Goal: Task Accomplishment & Management: Complete application form

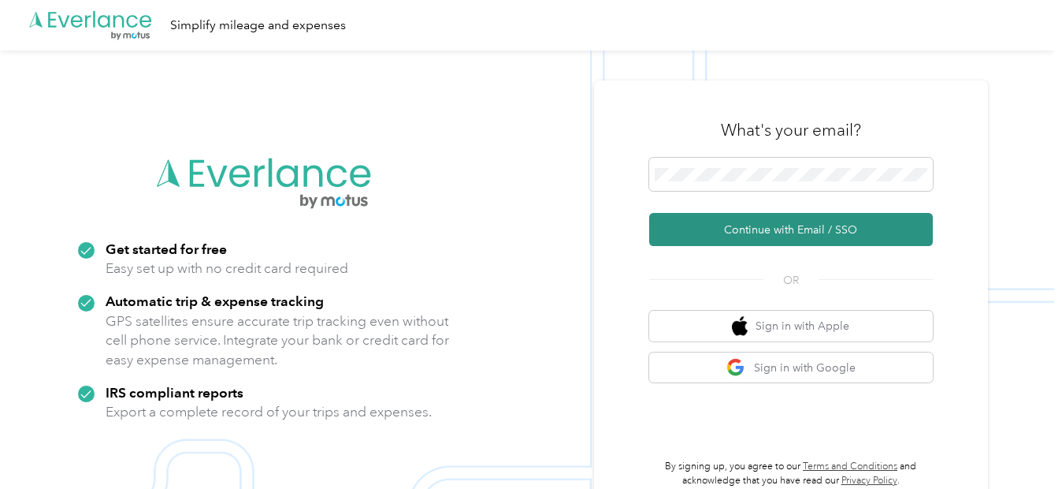
click at [666, 233] on button "Continue with Email / SSO" at bounding box center [791, 229] width 284 height 33
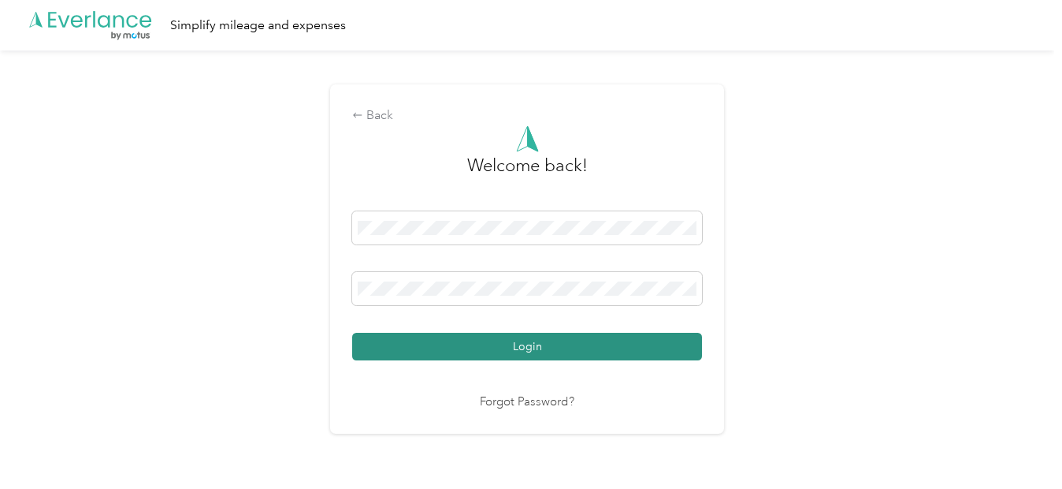
click at [490, 354] on button "Login" at bounding box center [527, 347] width 350 height 28
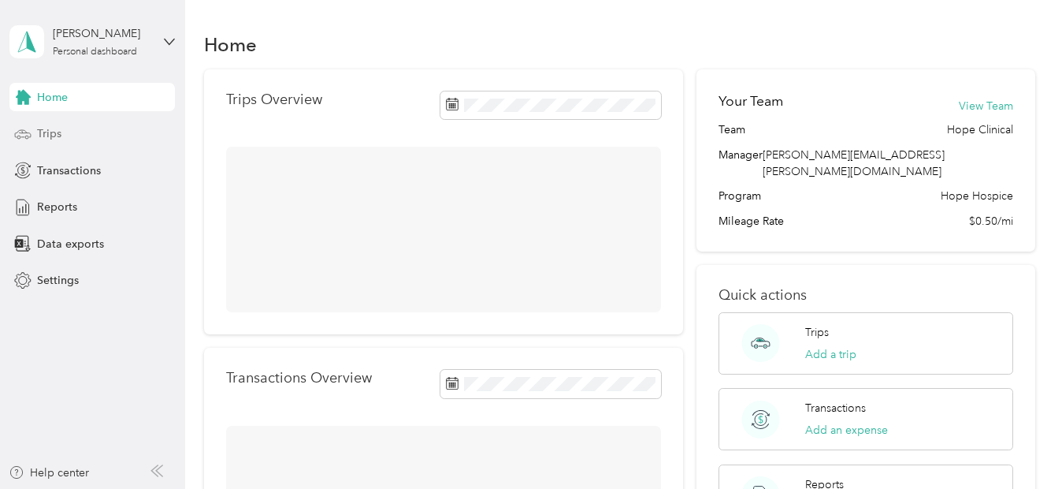
click at [49, 126] on span "Trips" at bounding box center [49, 133] width 24 height 17
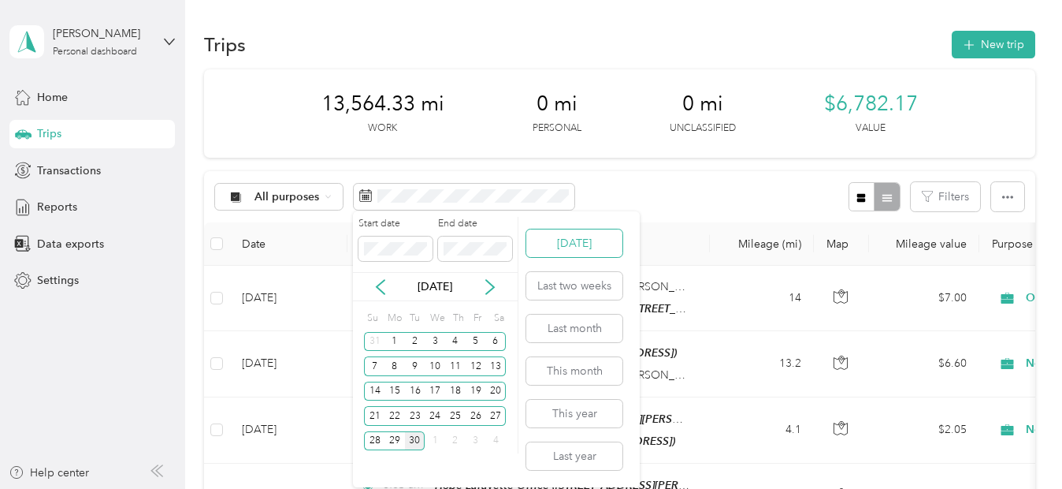
click at [579, 247] on button "[DATE]" at bounding box center [574, 243] width 96 height 28
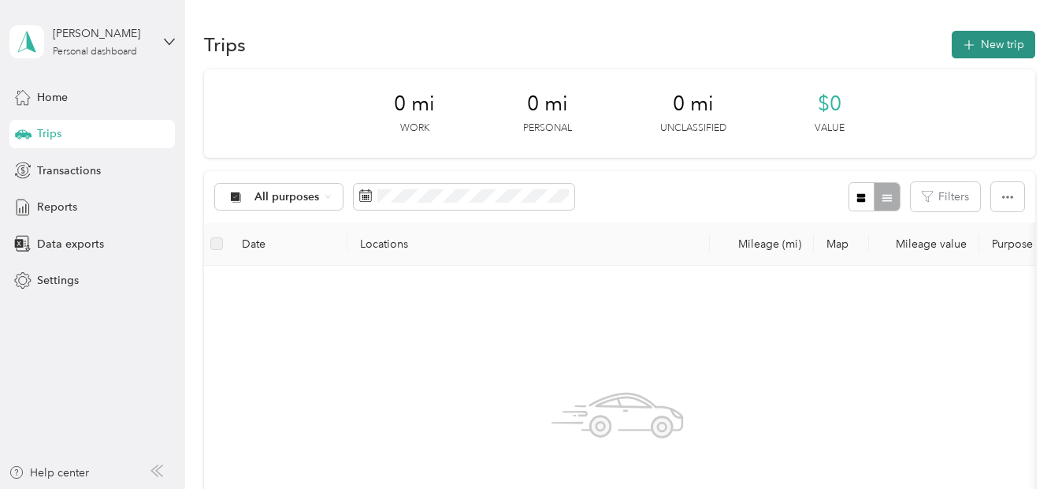
click at [995, 40] on button "New trip" at bounding box center [994, 45] width 84 height 28
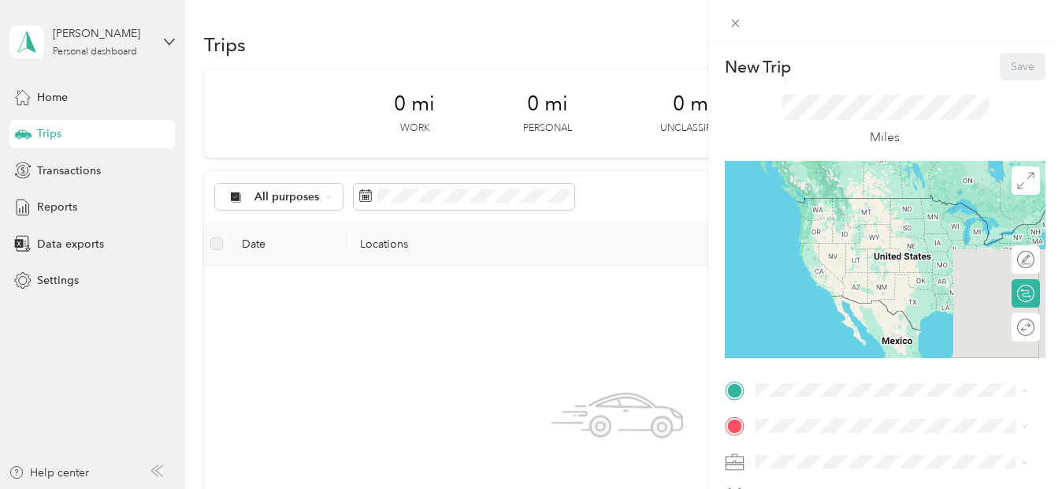
click at [827, 488] on div "New Trip Save This trip cannot be edited because it is either under review, app…" at bounding box center [527, 489] width 1055 height 0
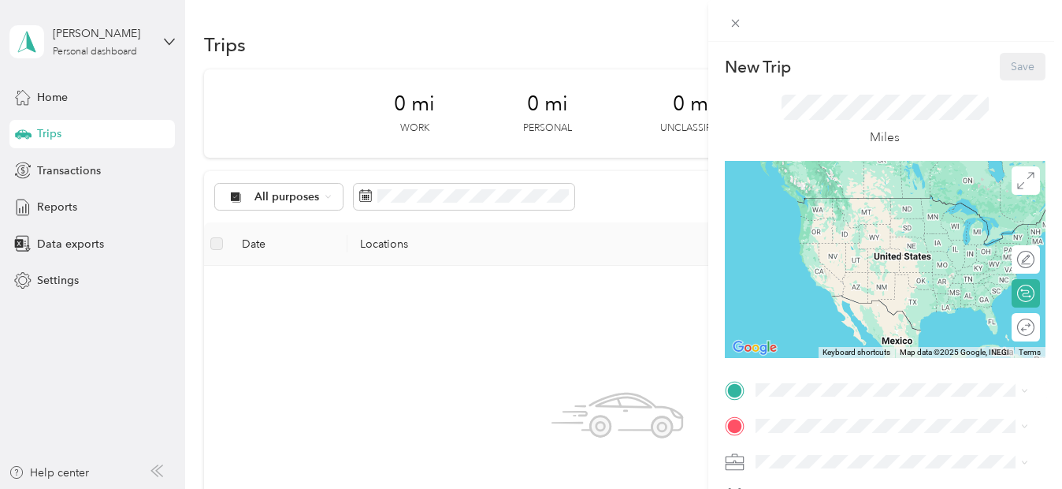
click at [839, 356] on span "[STREET_ADDRESS][PERSON_NAME][US_STATE]" at bounding box center [879, 367] width 188 height 30
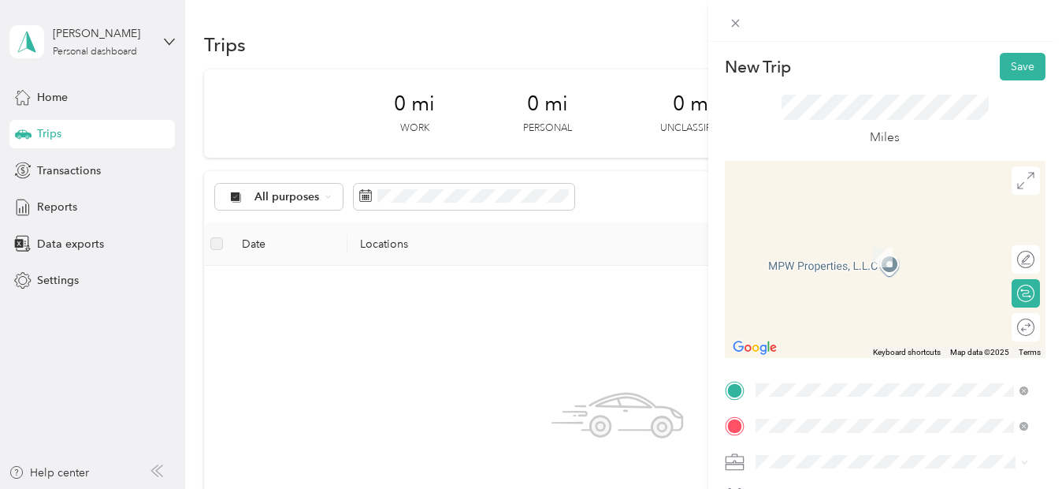
click at [872, 241] on div "TEAM Landmark of Acadiana" at bounding box center [879, 243] width 188 height 20
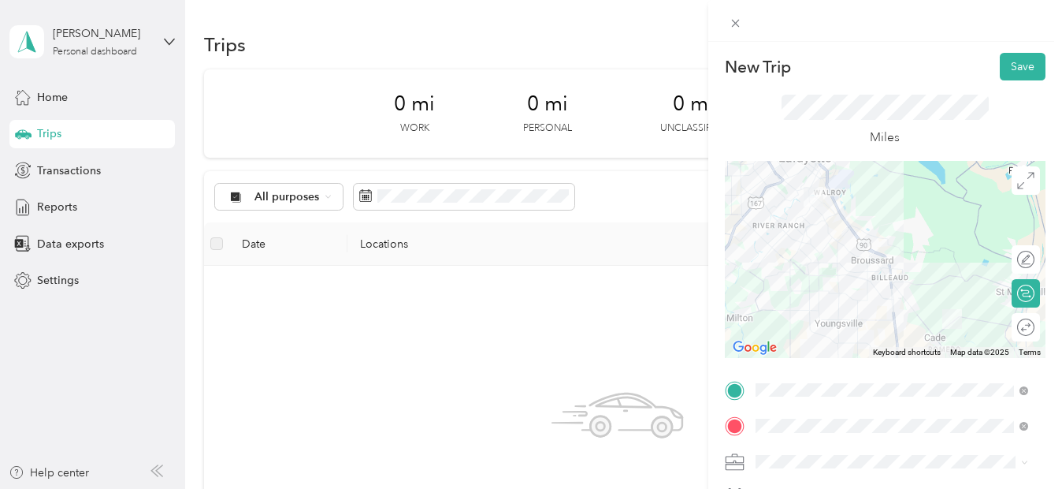
scroll to position [339, 0]
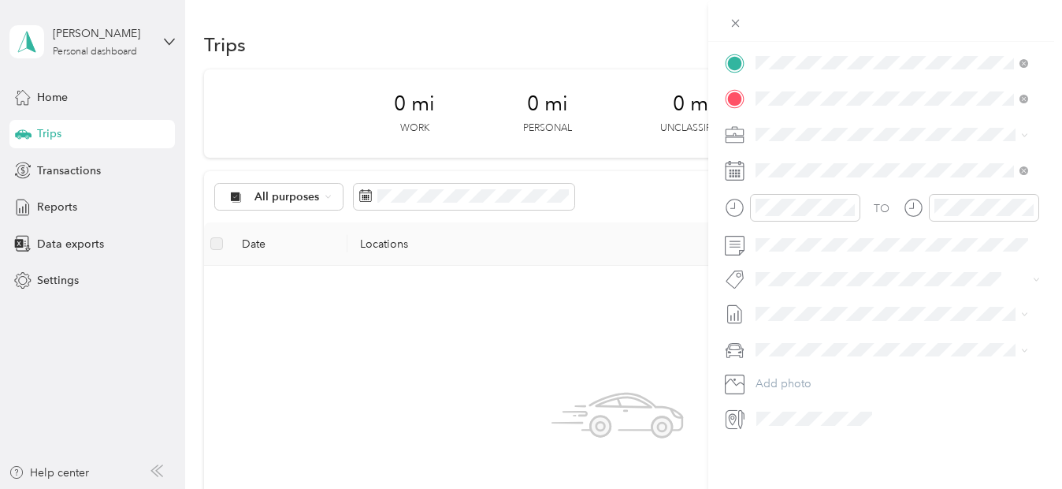
click at [798, 336] on div "Normal Visit" at bounding box center [892, 343] width 262 height 17
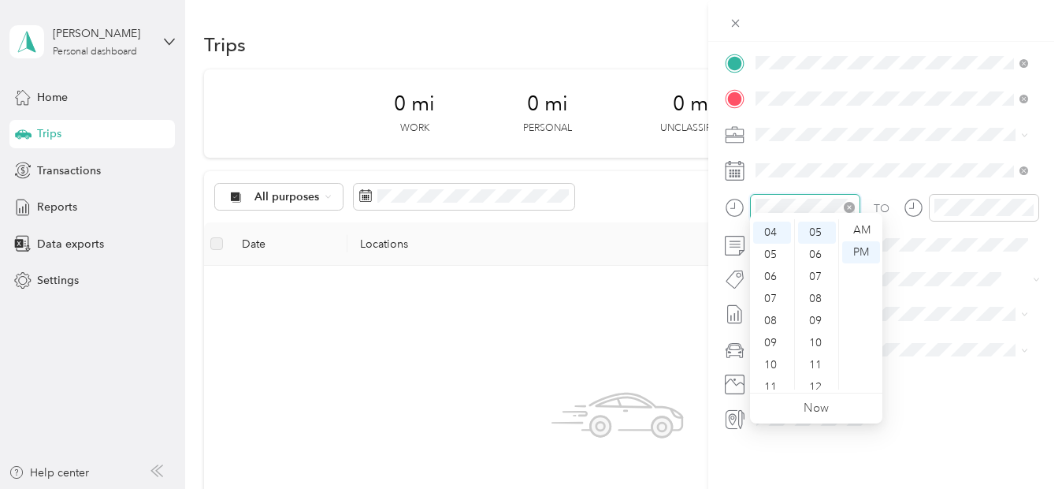
scroll to position [110, 0]
click at [765, 319] on div "08" at bounding box center [772, 318] width 38 height 22
click at [812, 218] on div "12 01 02 03 04 05 06 07 08 09 10 11 00 01 02 03 04 05 06 07 08 09 10 11 12 13 1…" at bounding box center [816, 304] width 132 height 177
click at [814, 223] on div "20" at bounding box center [817, 225] width 38 height 22
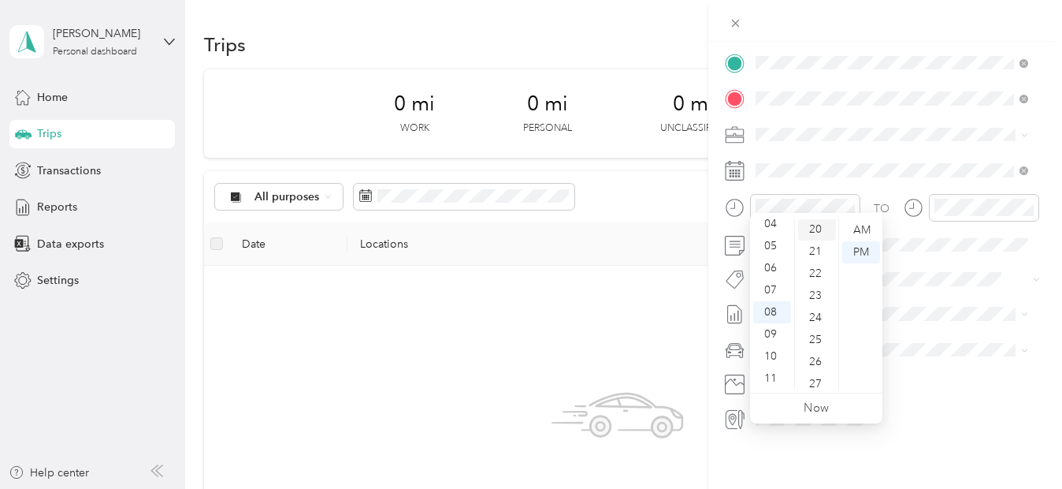
scroll to position [441, 0]
click at [861, 225] on div "AM" at bounding box center [862, 230] width 38 height 22
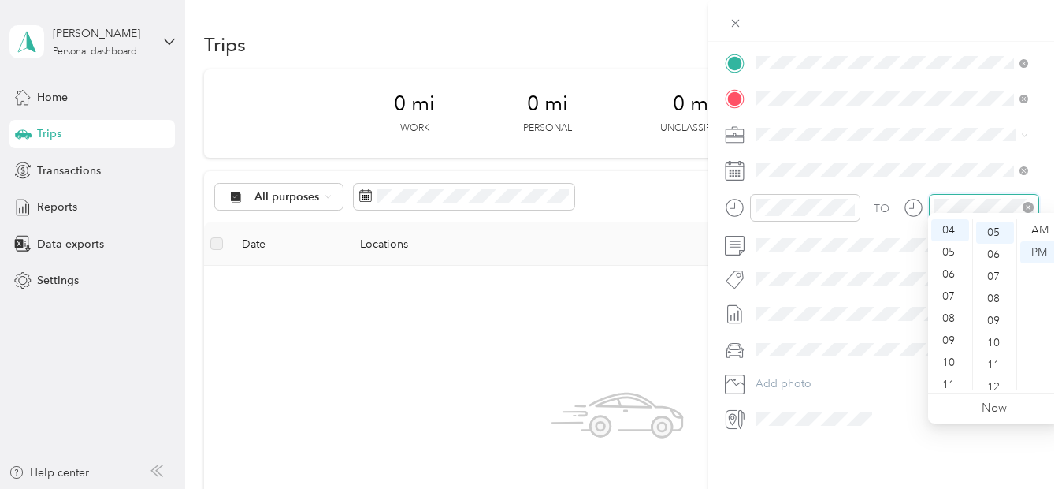
scroll to position [110, 0]
click at [943, 361] on div "10" at bounding box center [951, 363] width 38 height 22
click at [997, 383] on div "15" at bounding box center [996, 388] width 38 height 22
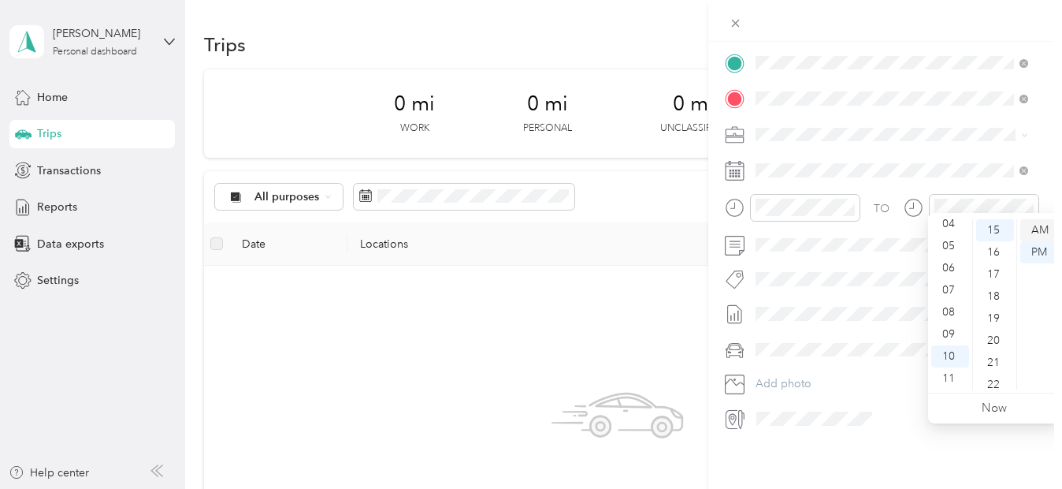
click at [1044, 228] on div "AM" at bounding box center [1040, 230] width 38 height 22
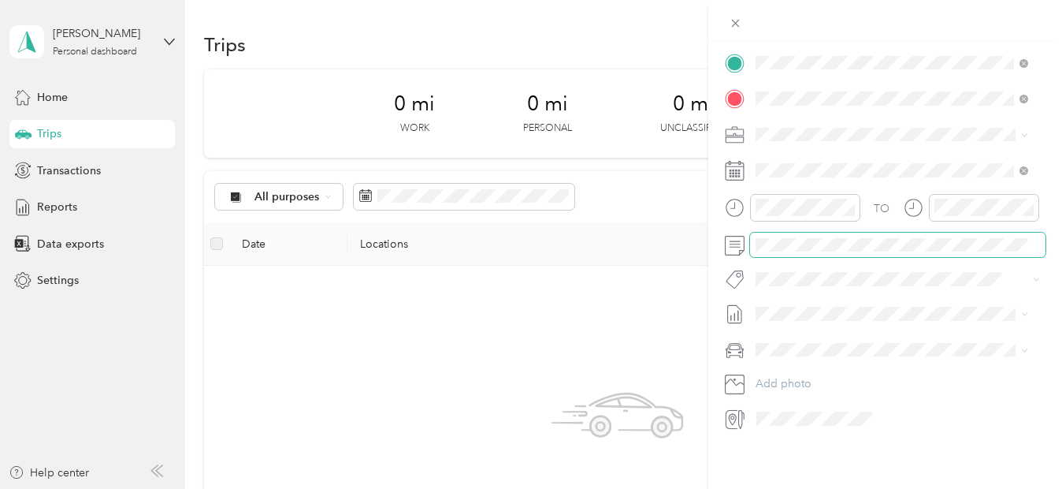
scroll to position [0, 0]
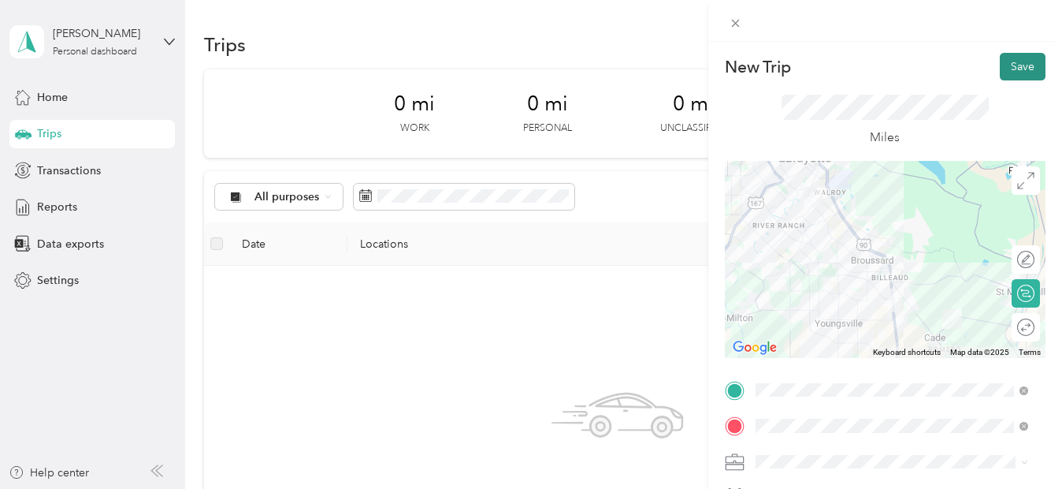
click at [1012, 65] on button "Save" at bounding box center [1023, 67] width 46 height 28
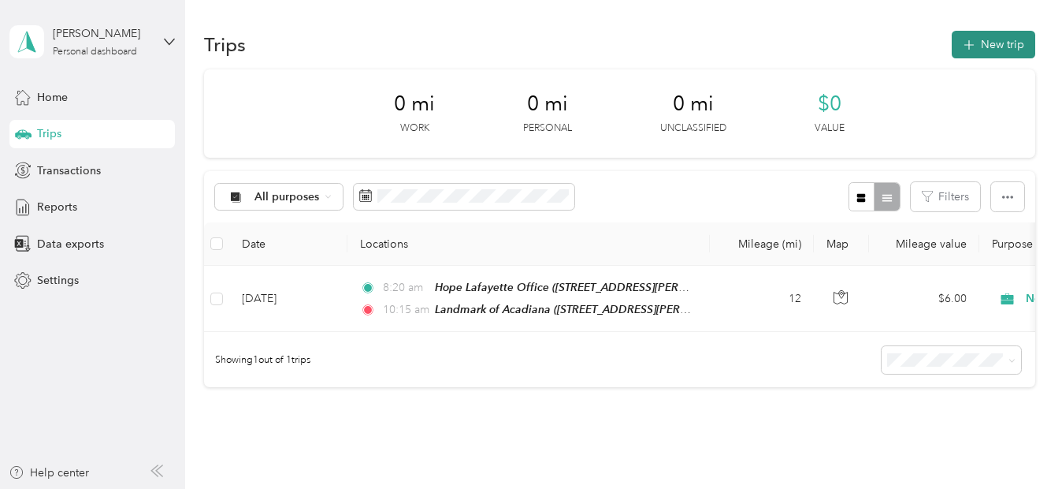
click at [1003, 55] on button "New trip" at bounding box center [994, 45] width 84 height 28
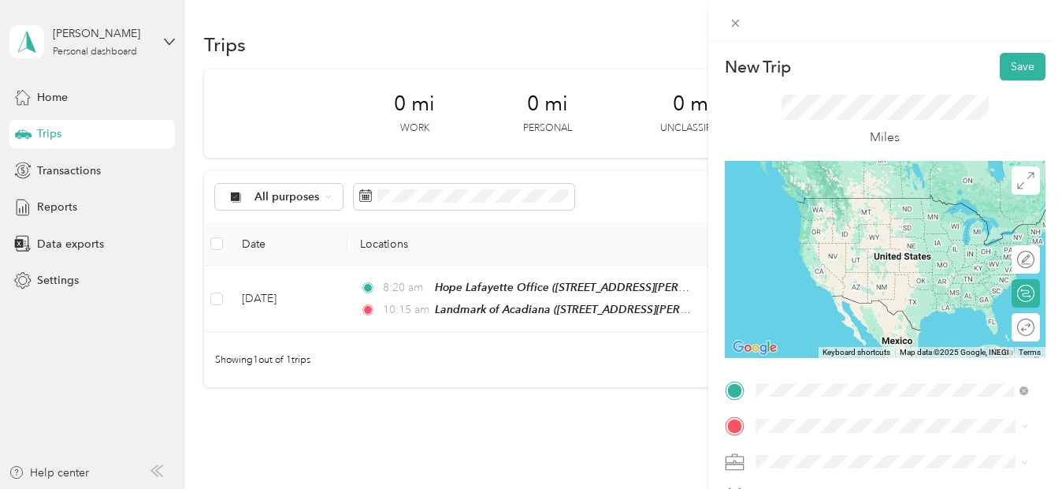
click at [861, 207] on div "TEAM Landmark of Acadiana [STREET_ADDRESS][PERSON_NAME]" at bounding box center [879, 215] width 188 height 39
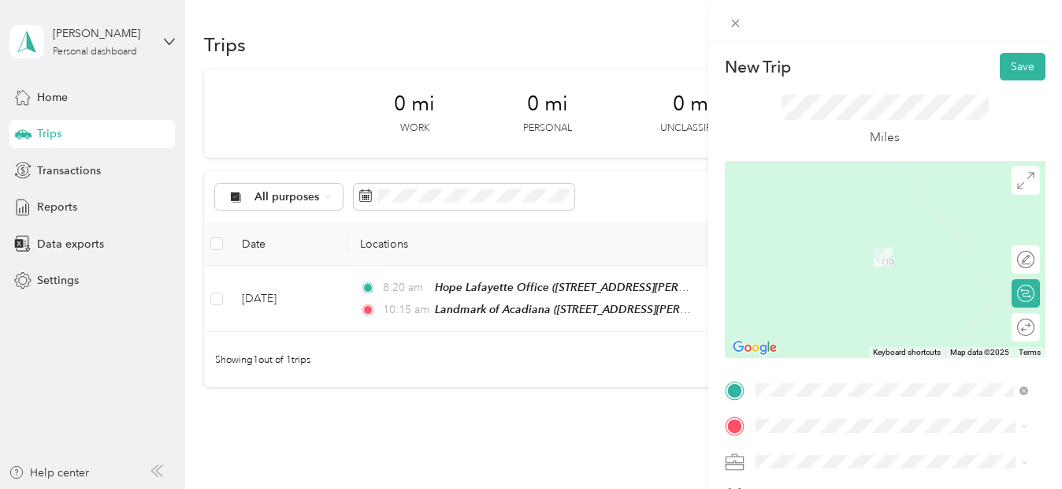
click at [819, 251] on li "[STREET_ADDRESS][PERSON_NAME][US_STATE]" at bounding box center [892, 232] width 284 height 44
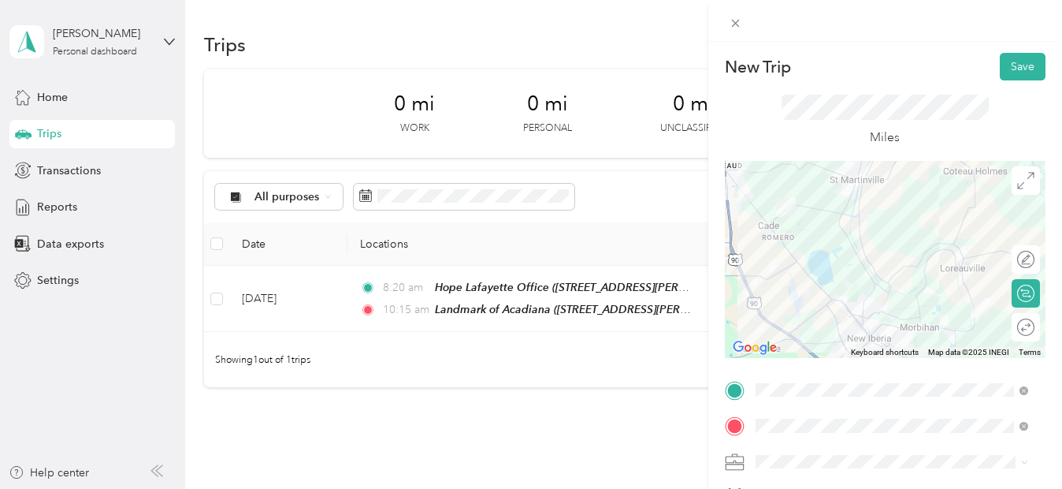
scroll to position [339, 0]
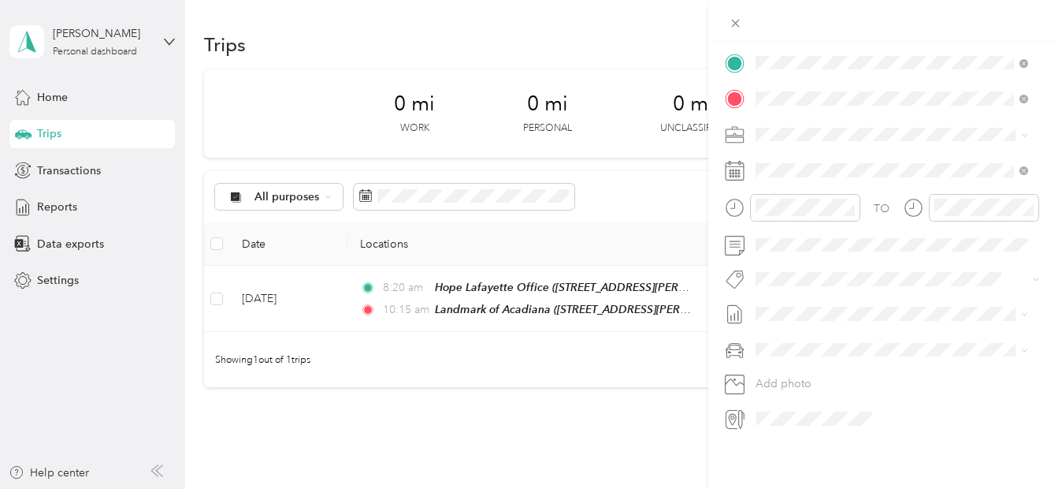
click at [804, 341] on span "Normal Visit" at bounding box center [791, 336] width 60 height 13
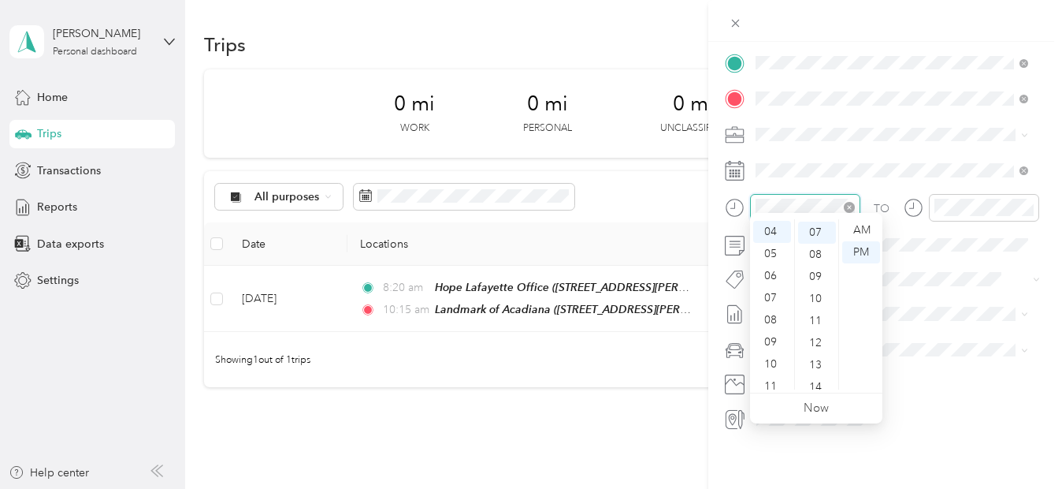
scroll to position [154, 0]
click at [766, 365] on div "10" at bounding box center [772, 363] width 38 height 22
click at [817, 323] on div "45" at bounding box center [817, 324] width 38 height 22
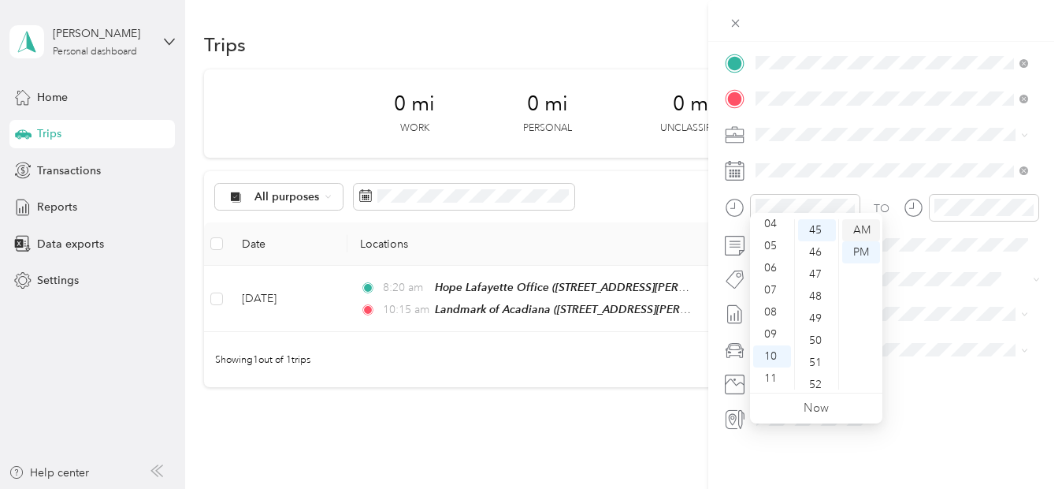
click at [864, 234] on div "AM" at bounding box center [862, 230] width 38 height 22
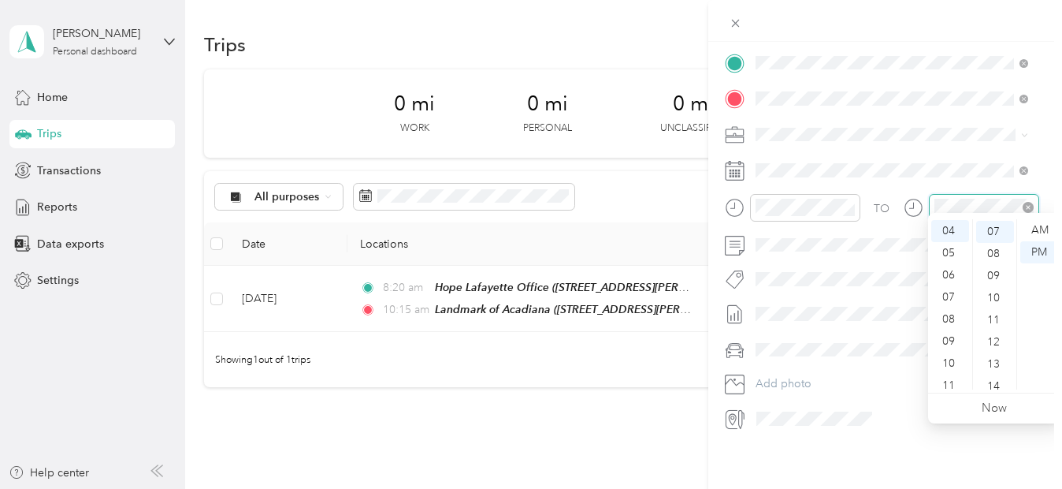
scroll to position [154, 0]
click at [949, 377] on div "11" at bounding box center [951, 385] width 38 height 22
click at [991, 244] on div "25" at bounding box center [996, 244] width 38 height 22
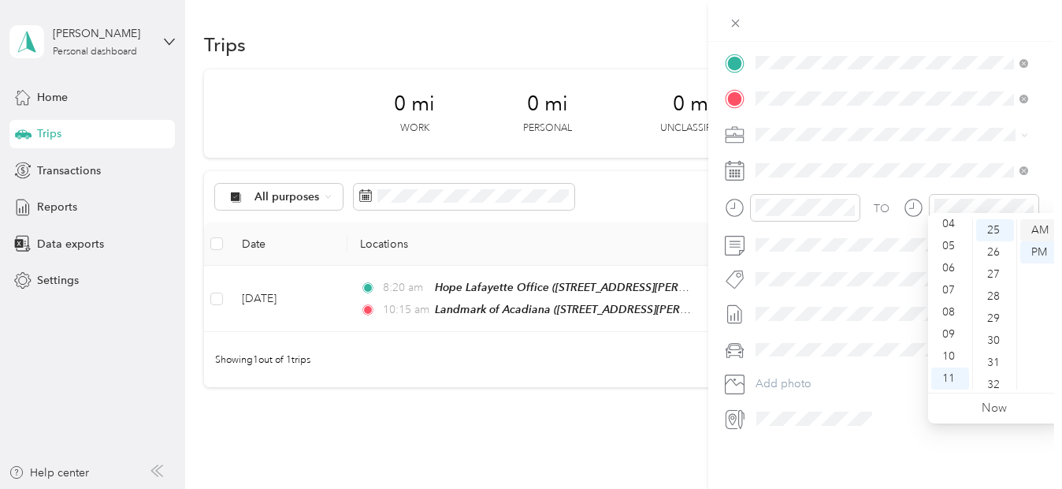
click at [1046, 222] on div "AM" at bounding box center [1040, 230] width 38 height 22
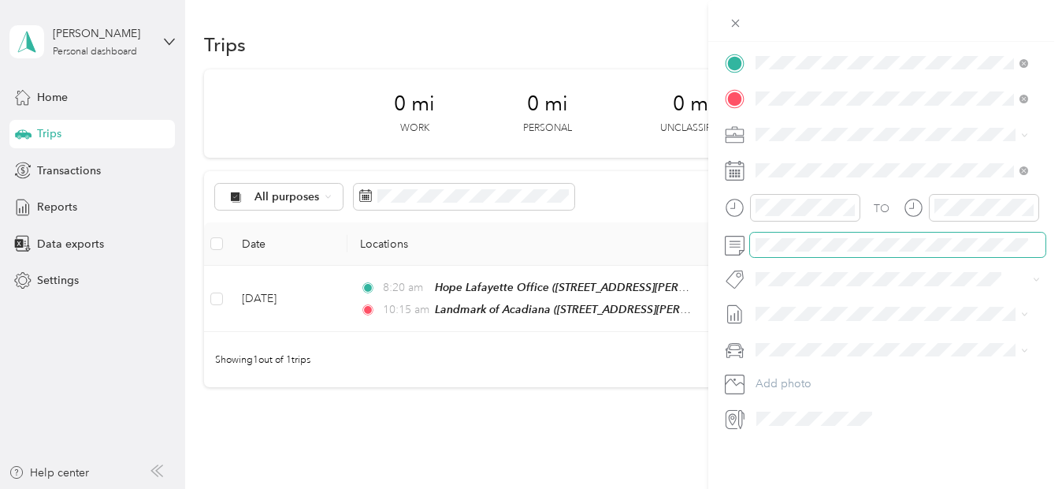
scroll to position [0, 0]
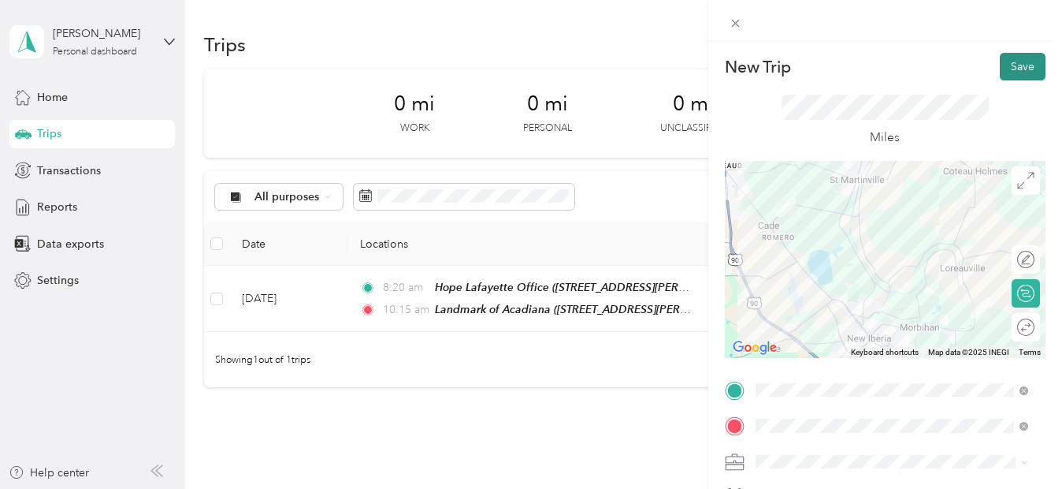
click at [1010, 74] on button "Save" at bounding box center [1023, 67] width 46 height 28
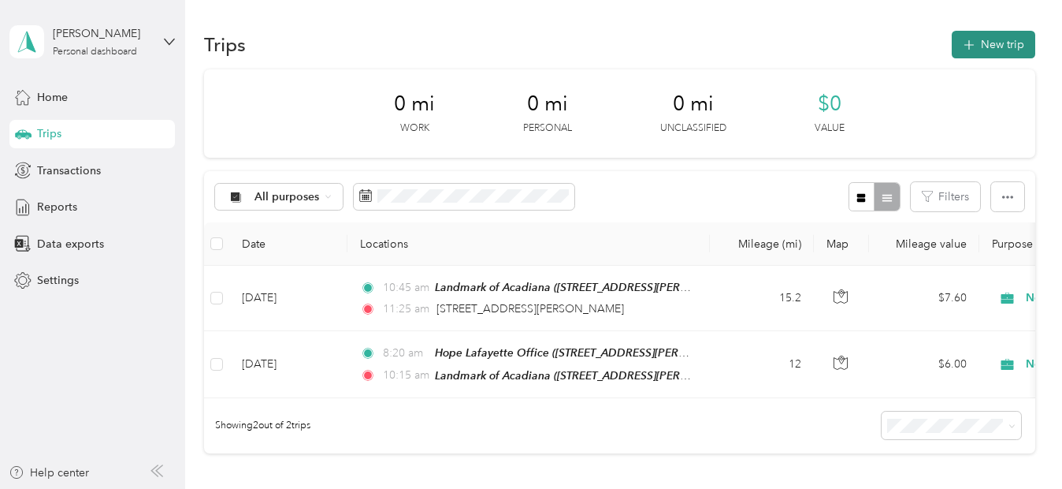
click at [997, 39] on button "New trip" at bounding box center [994, 45] width 84 height 28
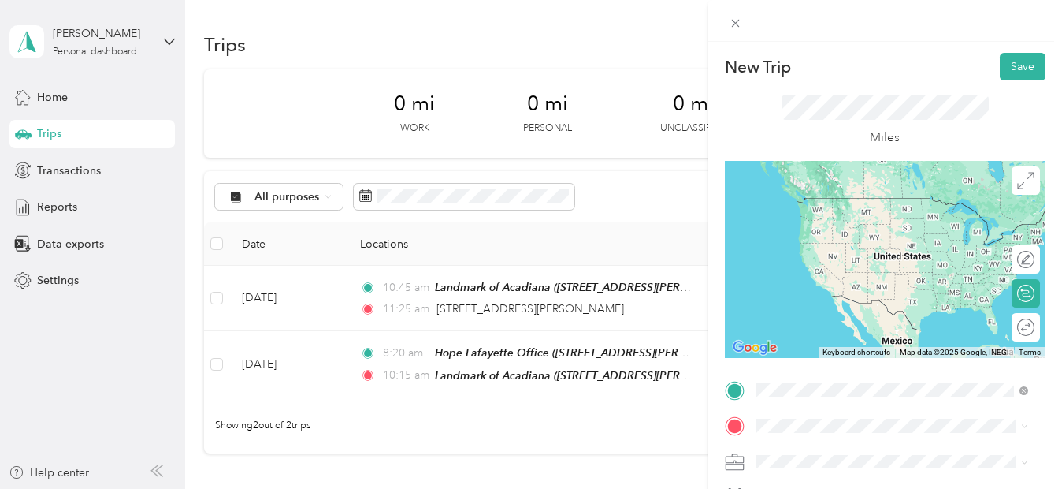
click at [826, 211] on div "[STREET_ADDRESS][PERSON_NAME][US_STATE]" at bounding box center [892, 204] width 262 height 33
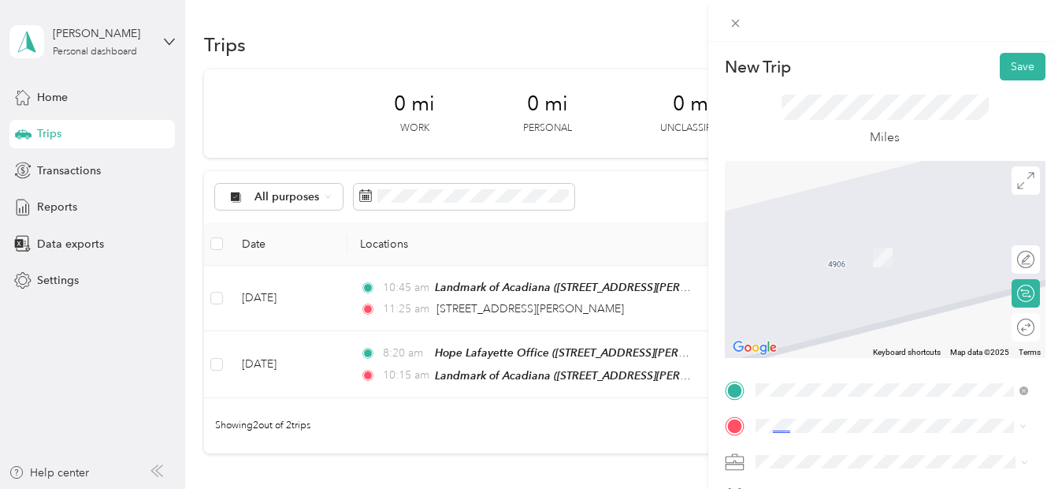
click at [843, 235] on span "[STREET_ADDRESS][US_STATE]" at bounding box center [864, 234] width 158 height 14
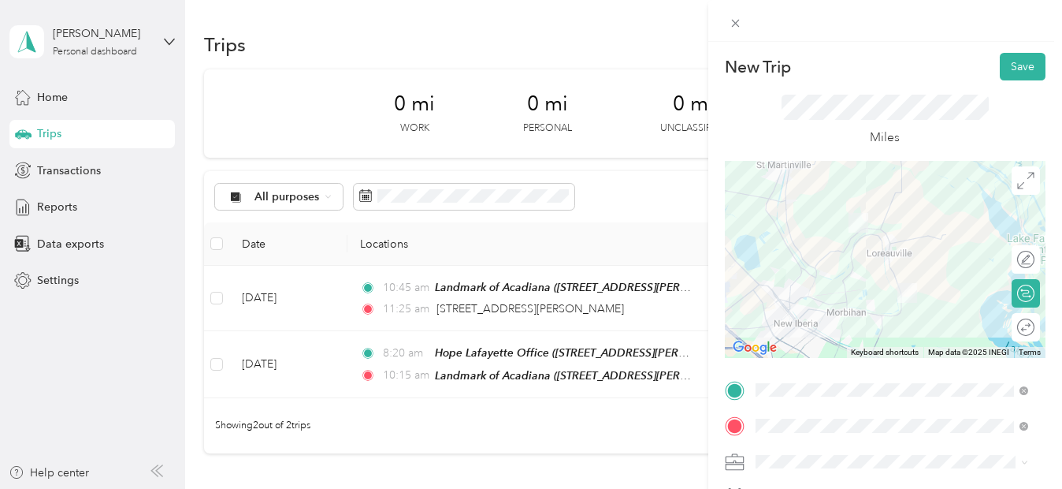
scroll to position [339, 0]
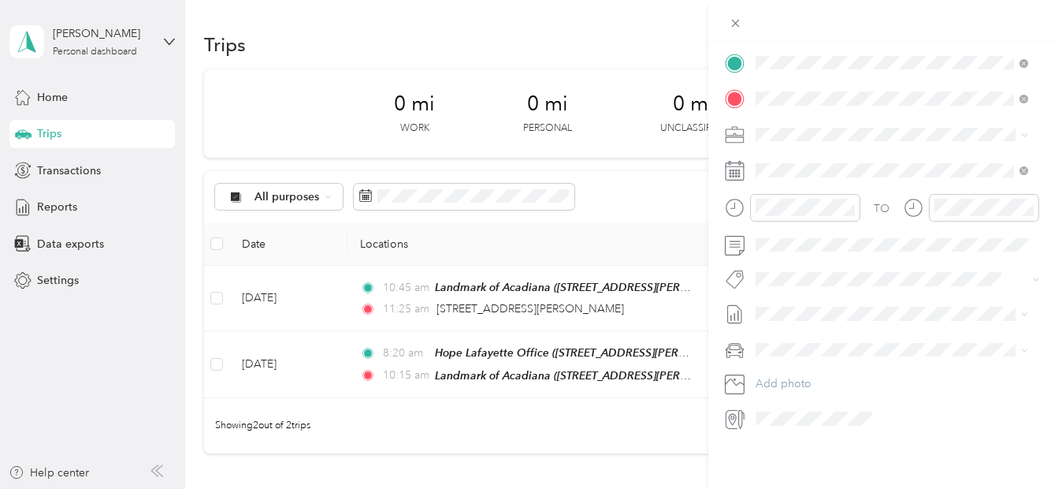
click at [779, 348] on ol "Other - Leave Note Supply Drop On Call GIP On Call Respite On Call Normal Visit…" at bounding box center [892, 245] width 284 height 221
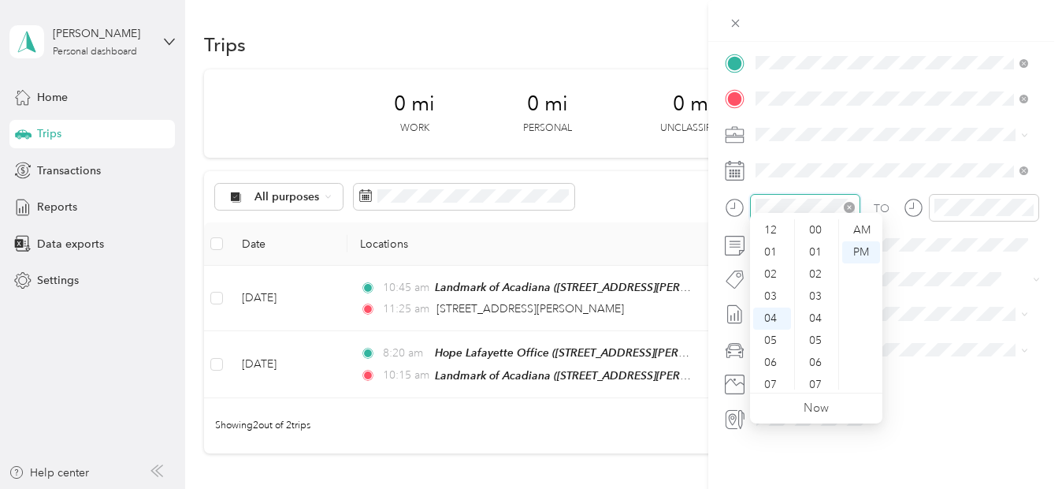
scroll to position [177, 0]
click at [772, 378] on div "11" at bounding box center [772, 385] width 38 height 22
click at [815, 229] on div "35" at bounding box center [817, 230] width 38 height 22
click at [859, 227] on div "AM" at bounding box center [862, 230] width 38 height 22
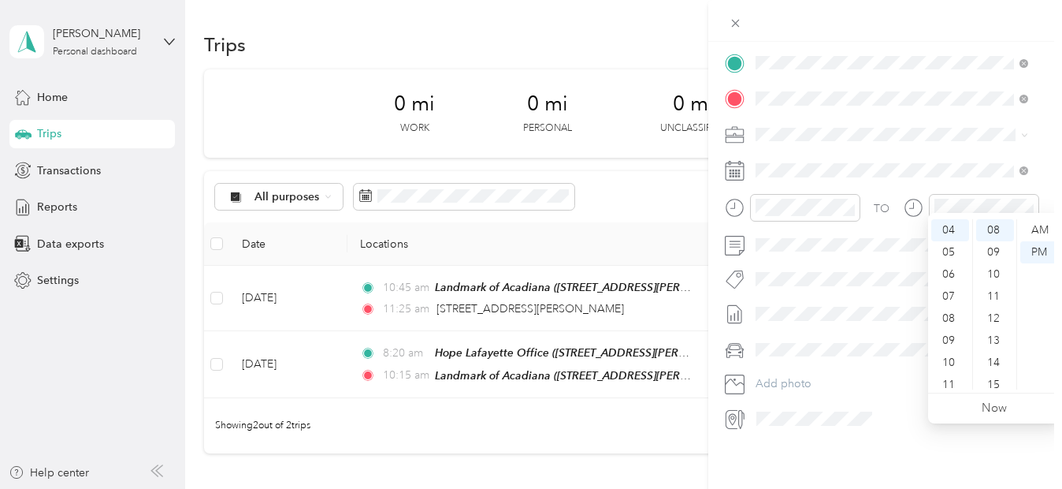
scroll to position [0, 0]
click at [941, 225] on div "12" at bounding box center [951, 230] width 38 height 22
click at [993, 272] on div "10" at bounding box center [996, 274] width 38 height 22
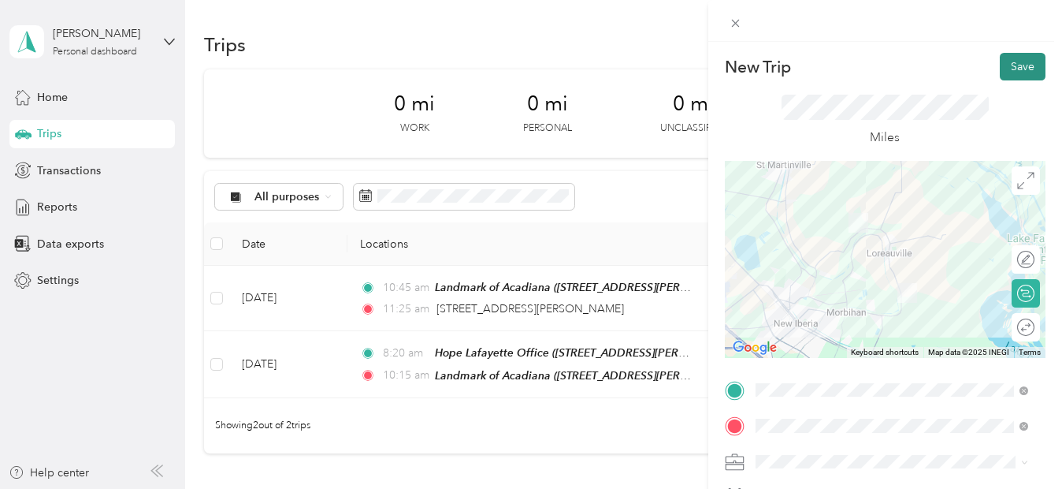
click at [1005, 66] on button "Save" at bounding box center [1023, 67] width 46 height 28
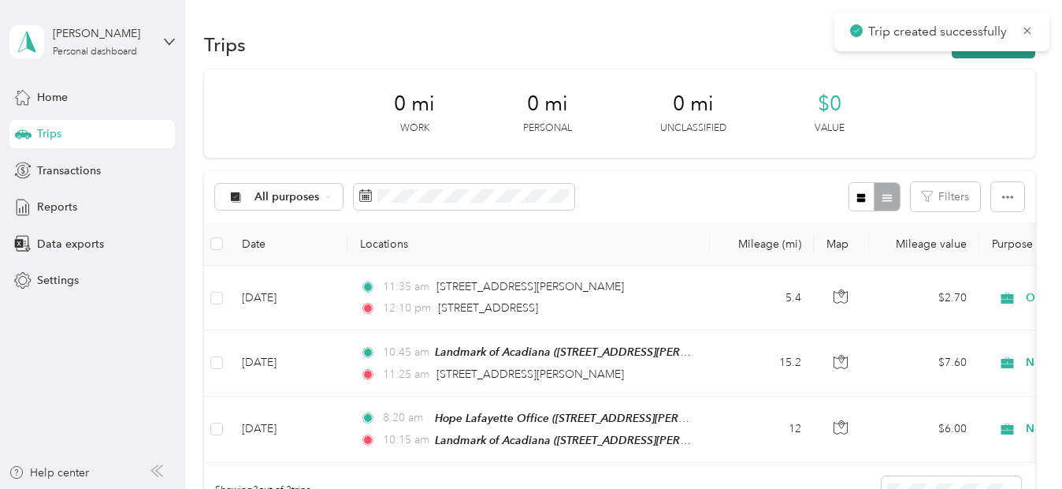
click at [993, 52] on button "New trip" at bounding box center [994, 45] width 84 height 28
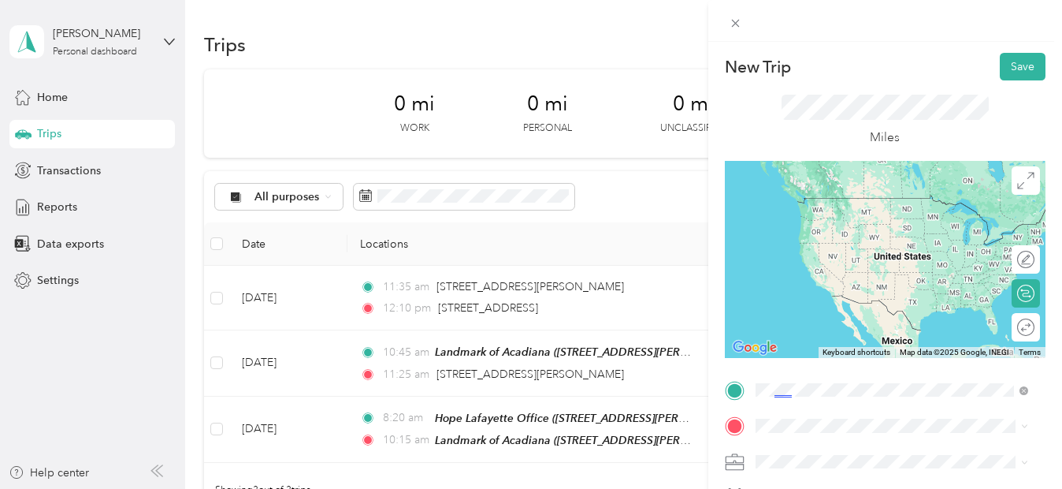
click at [832, 210] on div "[STREET_ADDRESS][US_STATE]" at bounding box center [892, 198] width 262 height 21
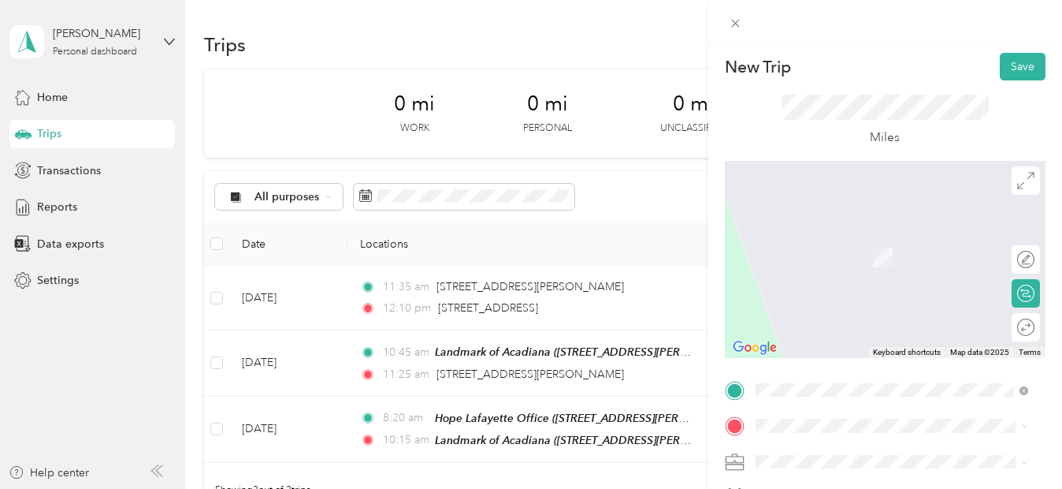
click at [847, 247] on div "[STREET_ADDRESS][PERSON_NAME][US_STATE]" at bounding box center [892, 231] width 262 height 33
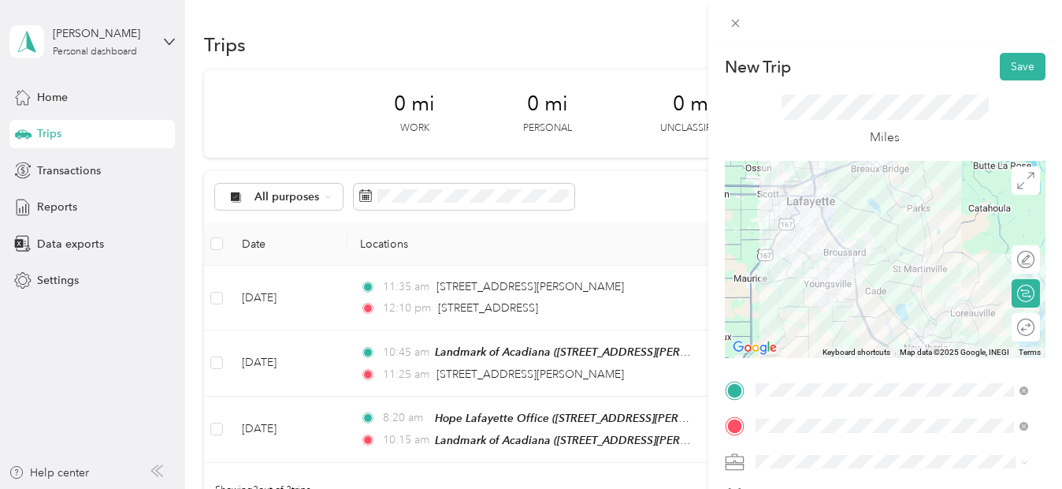
scroll to position [339, 0]
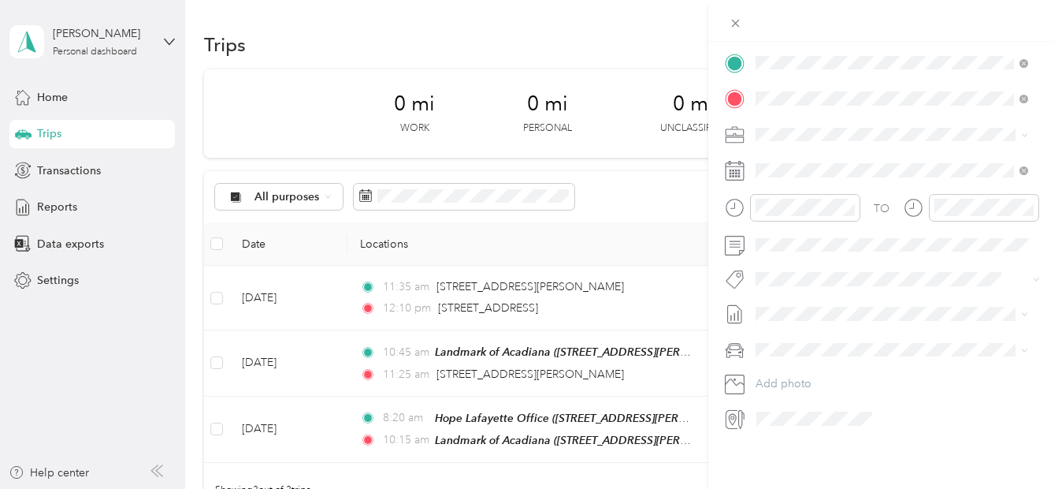
click at [805, 334] on li "Normal Visit" at bounding box center [892, 335] width 284 height 28
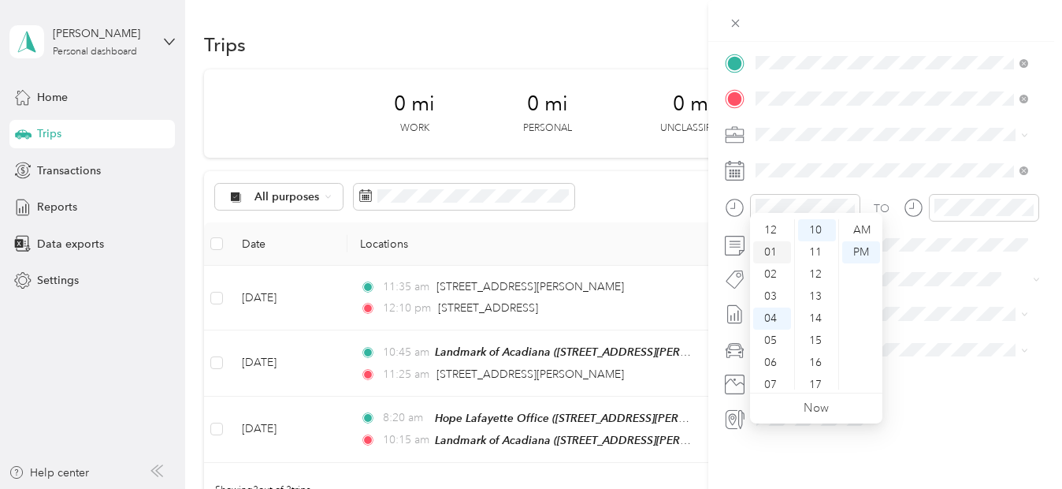
click at [771, 255] on div "01" at bounding box center [772, 252] width 38 height 22
click at [820, 225] on div "00" at bounding box center [817, 230] width 38 height 22
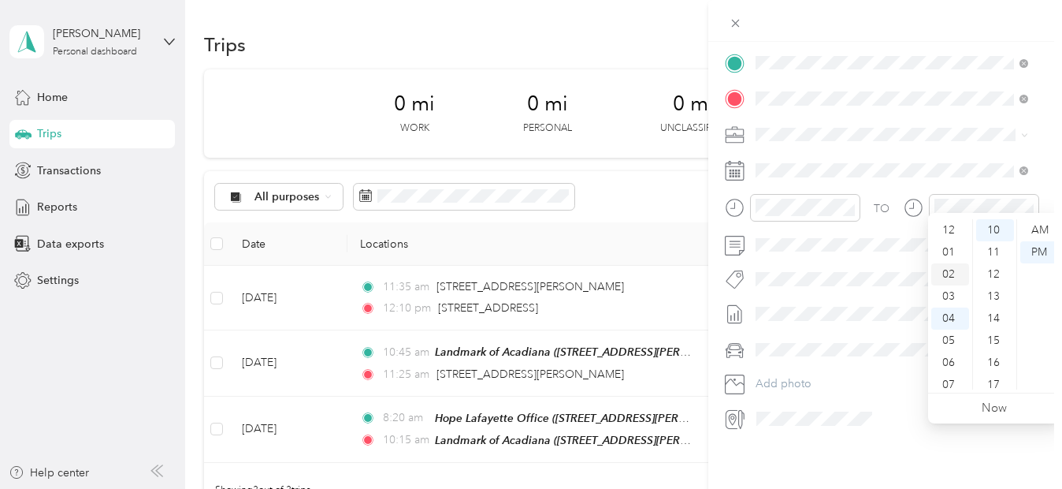
click at [953, 273] on div "02" at bounding box center [951, 274] width 38 height 22
click at [994, 270] on div "05" at bounding box center [996, 269] width 38 height 22
click at [1041, 257] on div "PM" at bounding box center [1040, 252] width 38 height 22
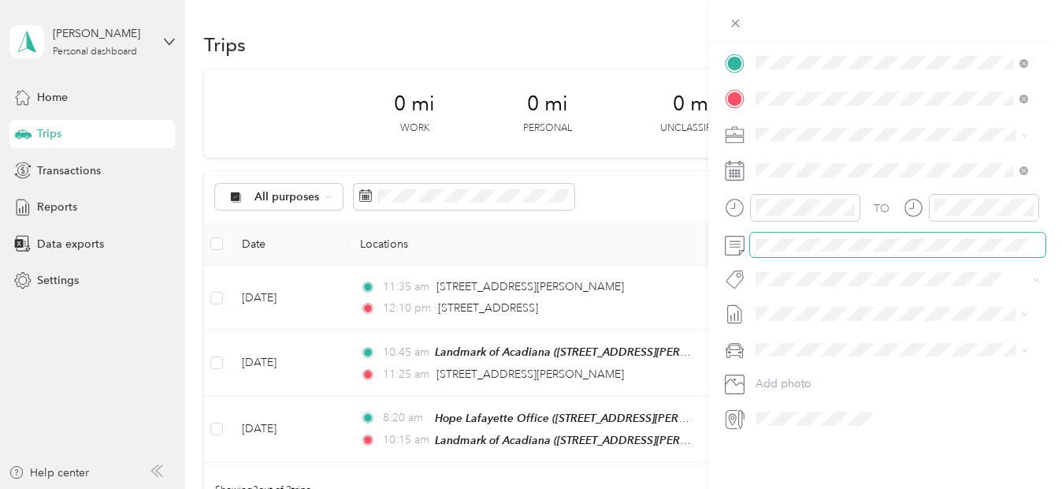
click at [790, 233] on span at bounding box center [898, 245] width 296 height 25
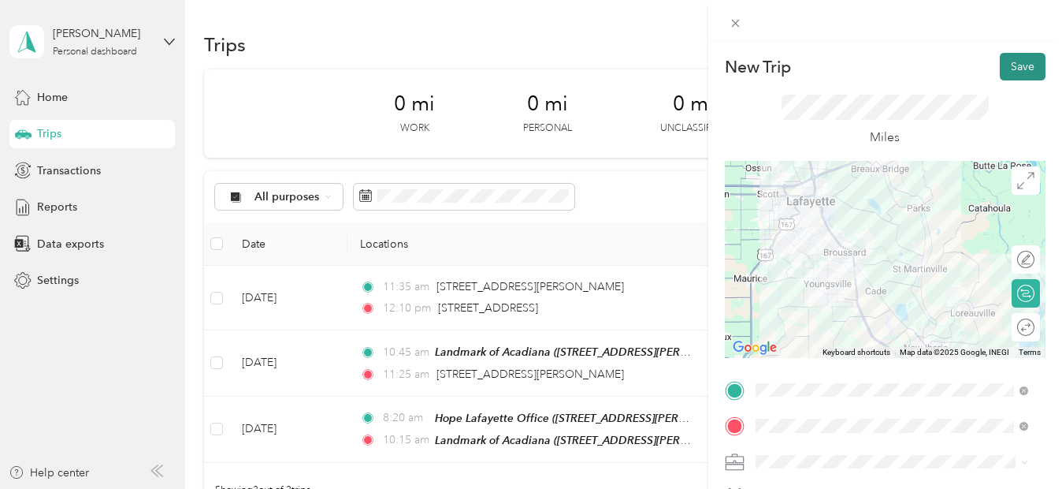
click at [1019, 64] on button "Save" at bounding box center [1023, 67] width 46 height 28
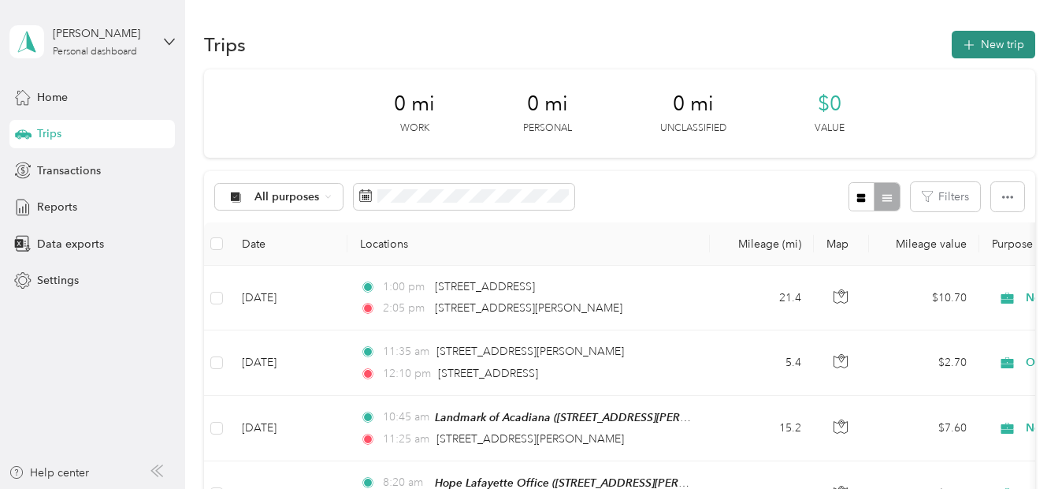
click at [1006, 54] on button "New trip" at bounding box center [994, 45] width 84 height 28
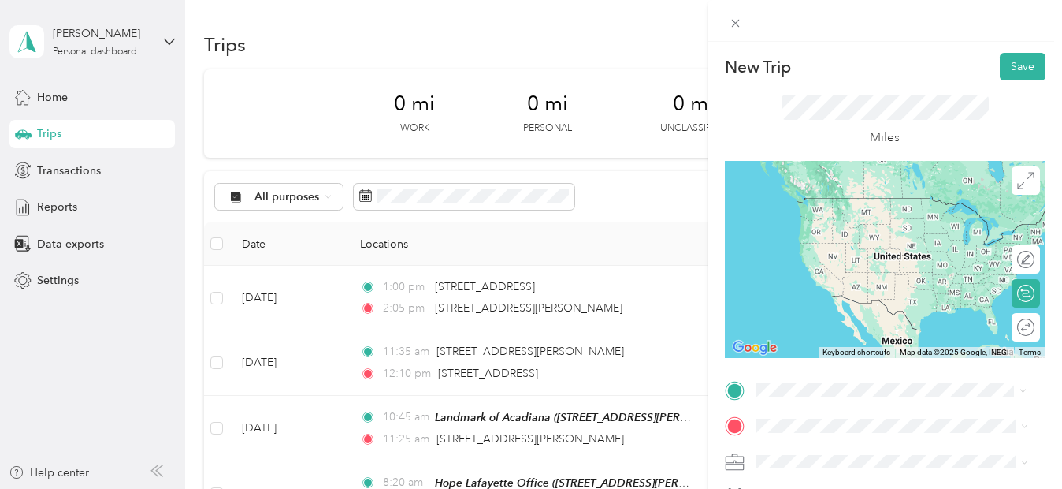
click at [847, 208] on span "[STREET_ADDRESS][PERSON_NAME][US_STATE]" at bounding box center [904, 202] width 238 height 28
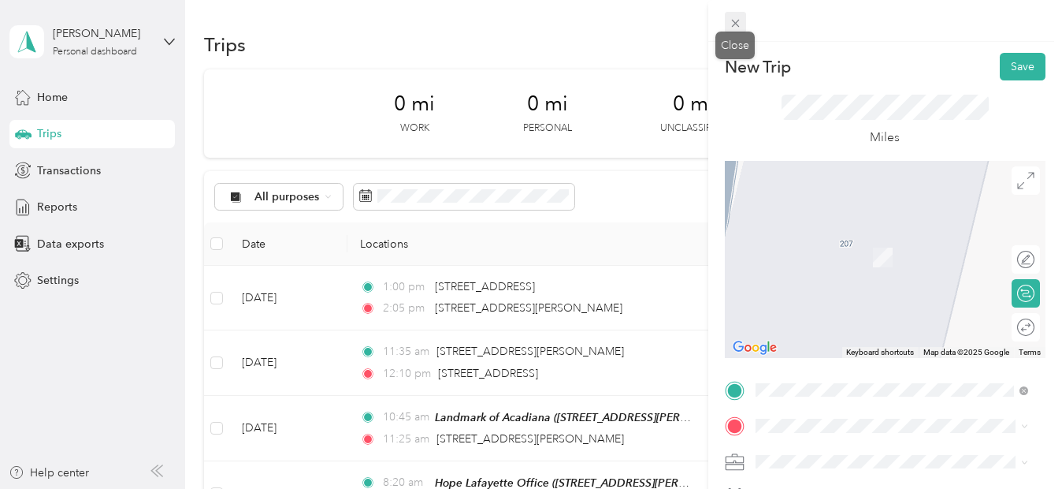
click at [741, 23] on icon at bounding box center [735, 23] width 13 height 13
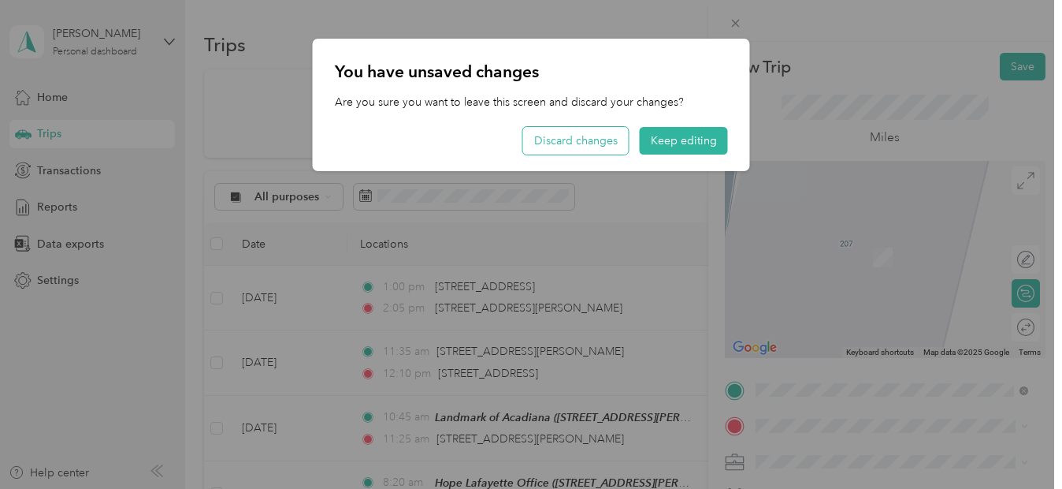
click at [577, 136] on button "Discard changes" at bounding box center [576, 141] width 106 height 28
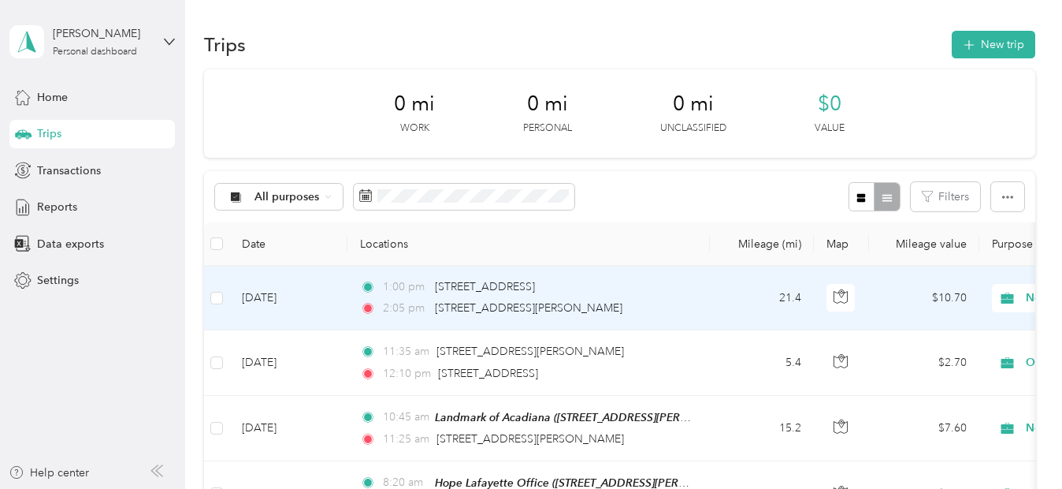
click at [340, 313] on td "[DATE]" at bounding box center [288, 298] width 118 height 65
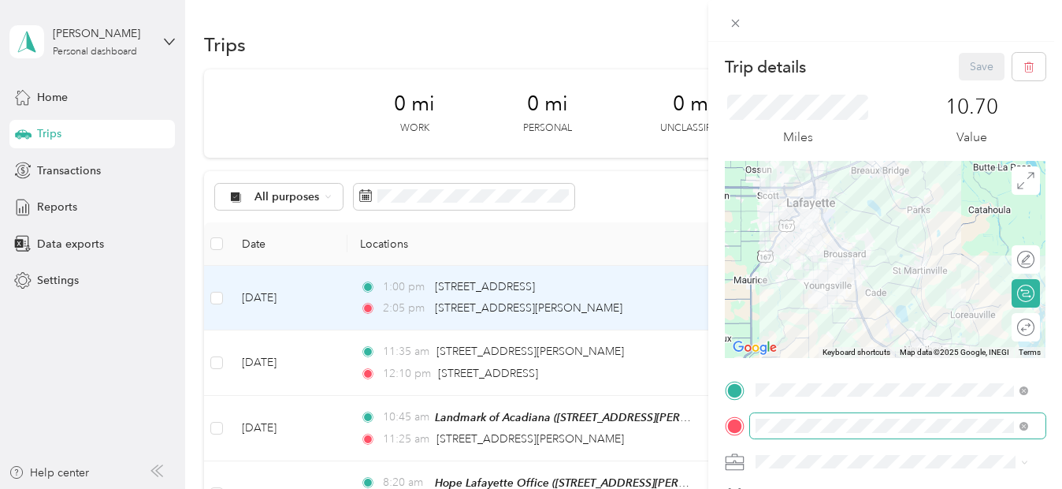
click at [960, 417] on span at bounding box center [898, 425] width 296 height 25
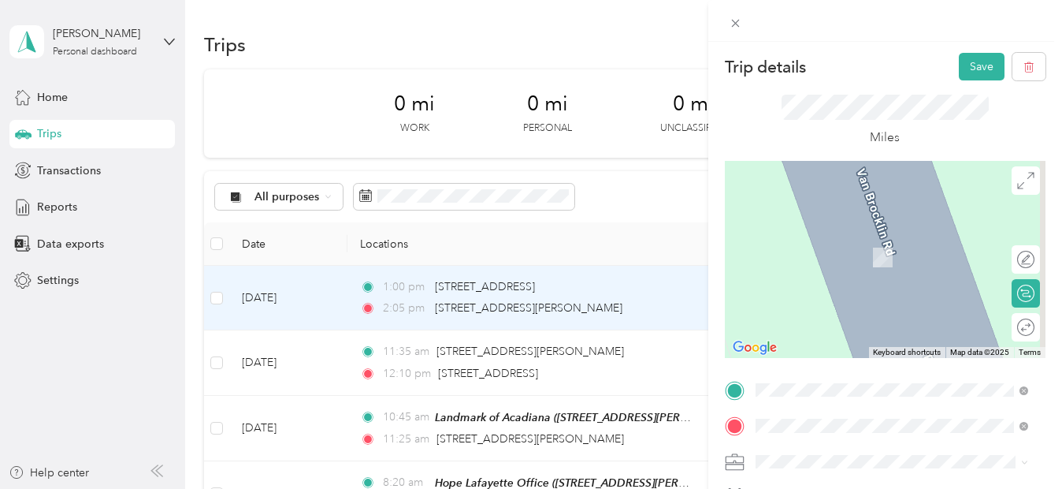
click at [886, 241] on span "[STREET_ADDRESS][PERSON_NAME][PERSON_NAME][PERSON_NAME][US_STATE]" at bounding box center [904, 241] width 238 height 28
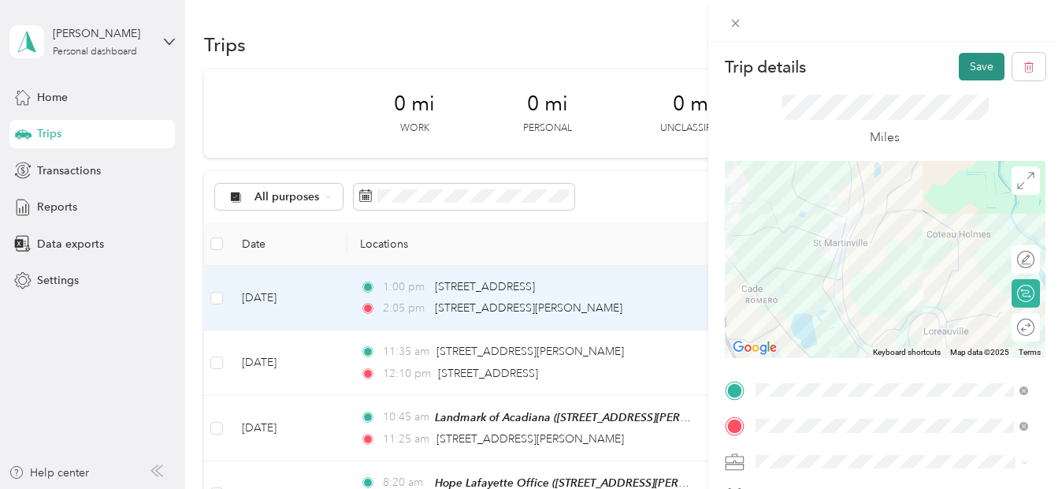
click at [963, 76] on button "Save" at bounding box center [982, 67] width 46 height 28
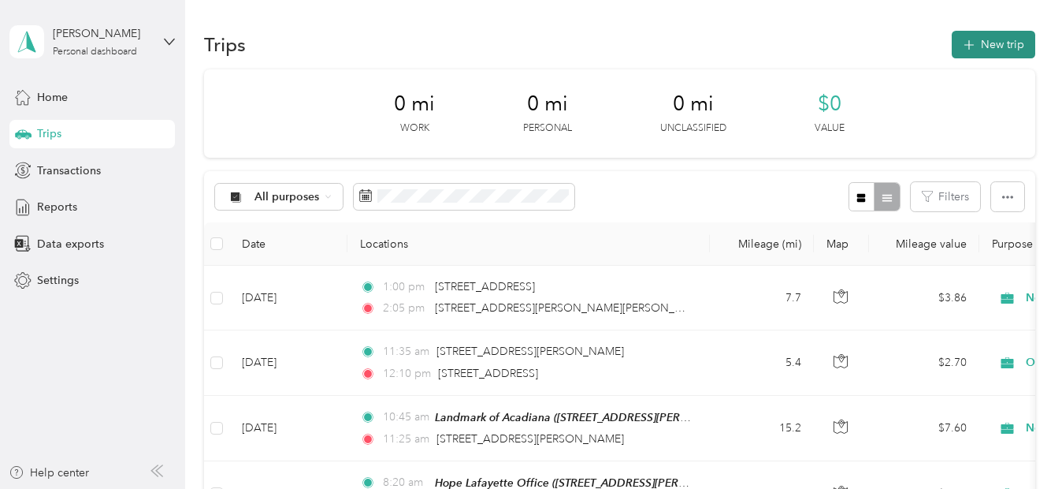
click at [990, 56] on button "New trip" at bounding box center [994, 45] width 84 height 28
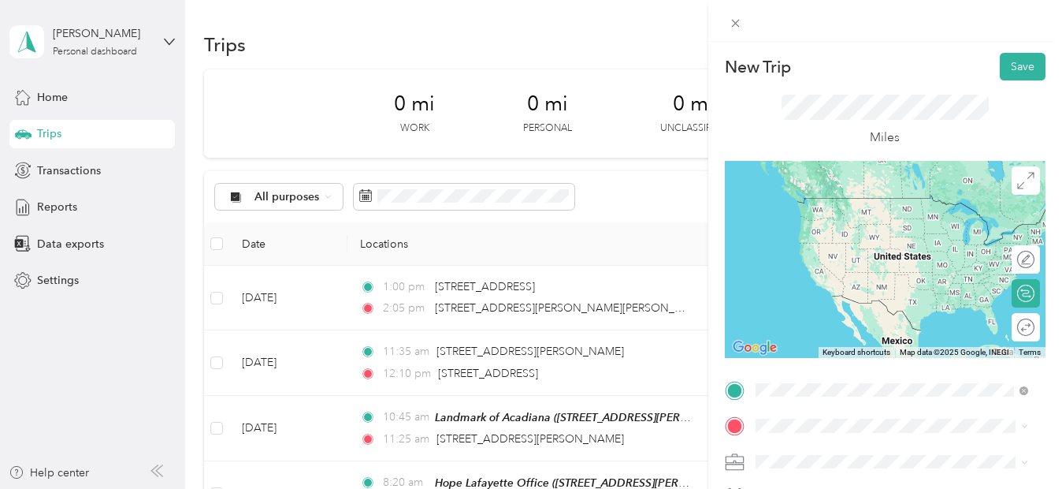
click at [835, 240] on span "[STREET_ADDRESS][PERSON_NAME][PERSON_NAME][PERSON_NAME][US_STATE]" at bounding box center [904, 249] width 238 height 28
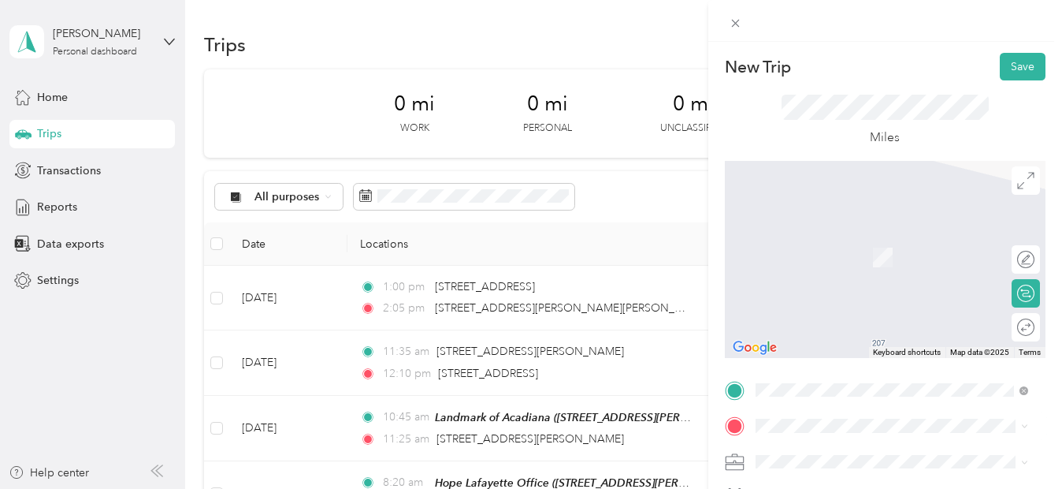
click at [846, 262] on span "[STREET_ADDRESS][PERSON_NAME][US_STATE]" at bounding box center [879, 264] width 188 height 30
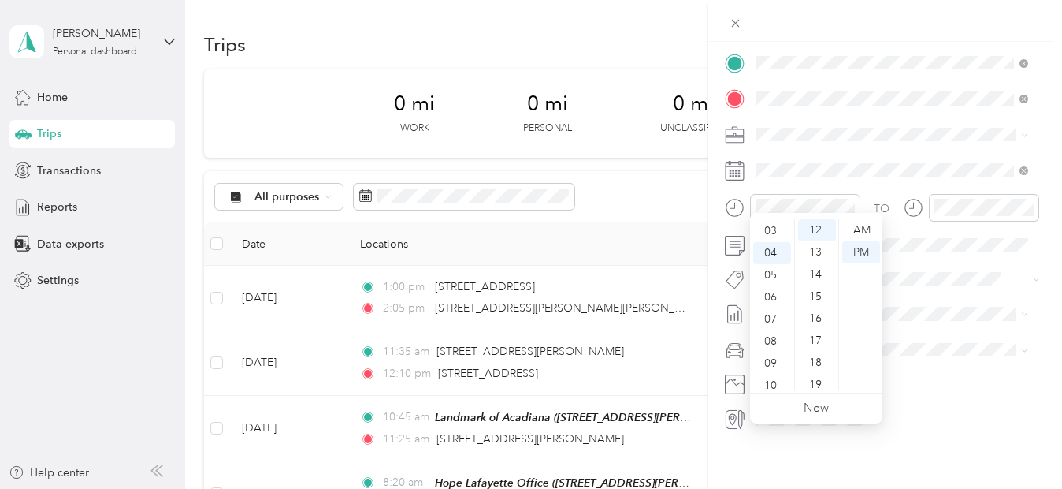
scroll to position [57, 0]
click at [771, 220] on div "02" at bounding box center [772, 217] width 38 height 22
click at [809, 221] on div "05" at bounding box center [817, 225] width 38 height 22
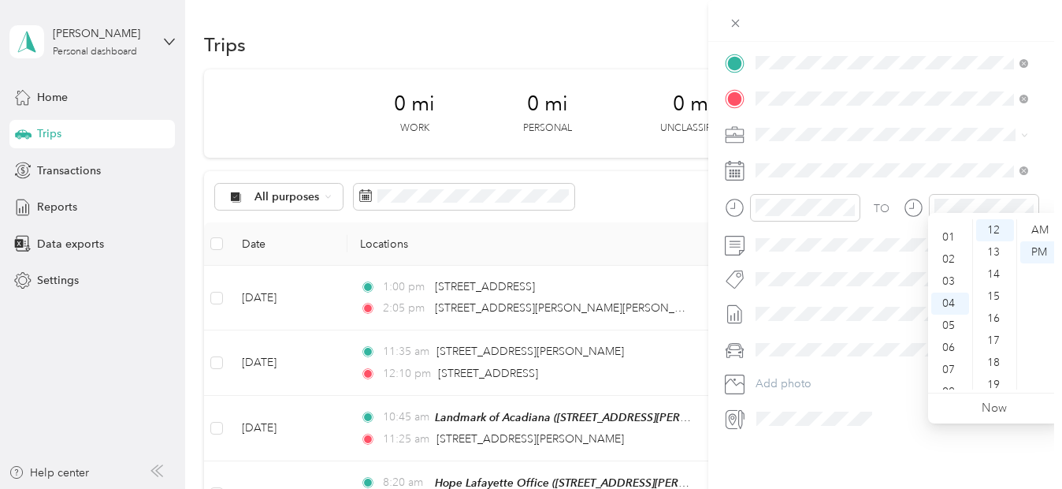
scroll to position [0, 0]
click at [953, 272] on div "02" at bounding box center [951, 274] width 38 height 22
click at [998, 374] on div "53" at bounding box center [996, 378] width 38 height 22
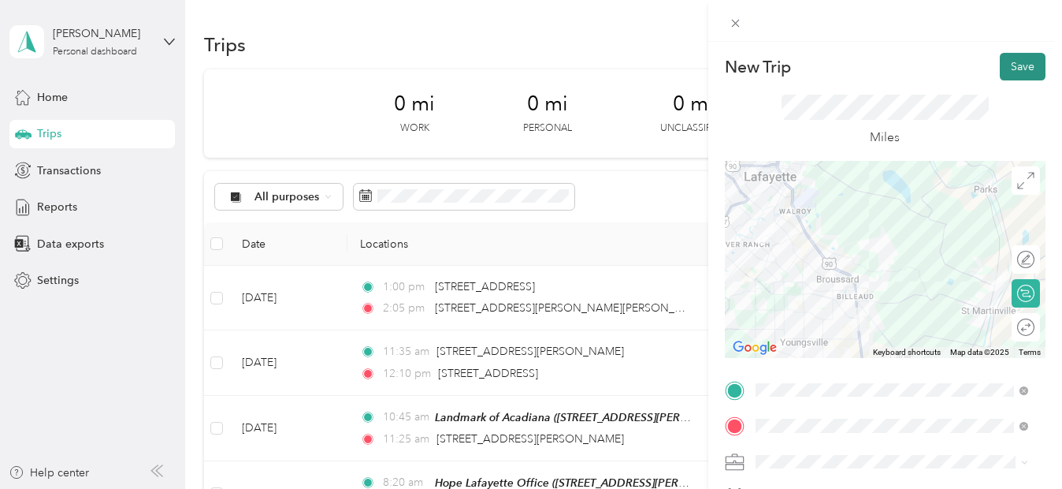
click at [1015, 61] on button "Save" at bounding box center [1023, 67] width 46 height 28
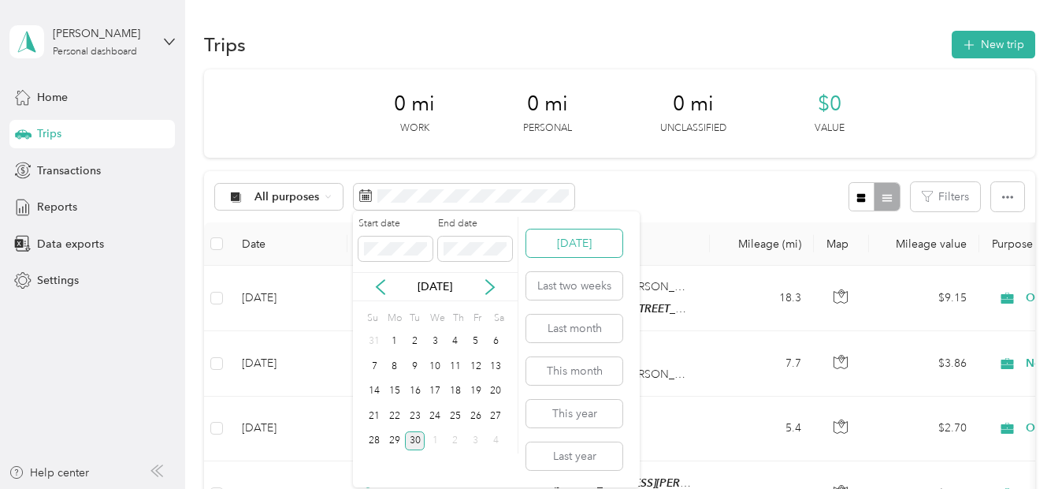
click at [570, 239] on button "[DATE]" at bounding box center [574, 243] width 96 height 28
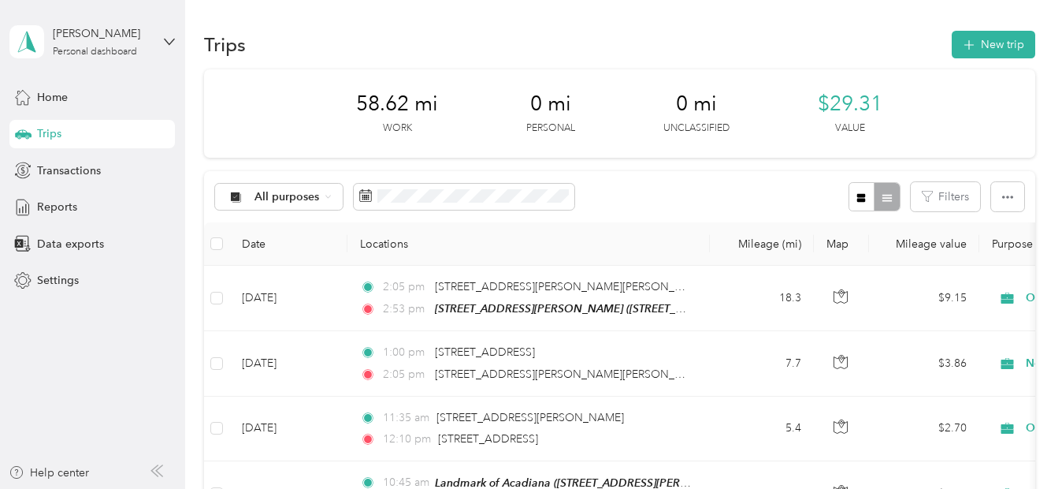
click at [647, 180] on div "All purposes Filters" at bounding box center [619, 196] width 831 height 51
